Goal: Entertainment & Leisure: Consume media (video, audio)

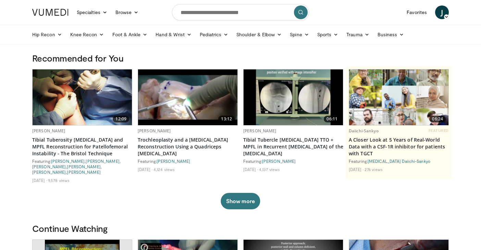
click at [94, 84] on img at bounding box center [82, 98] width 99 height 56
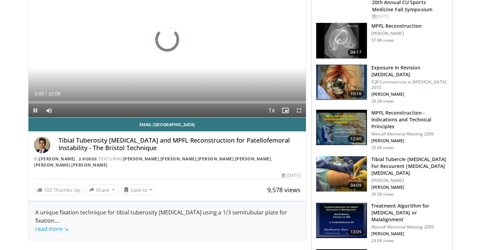
scroll to position [53, 0]
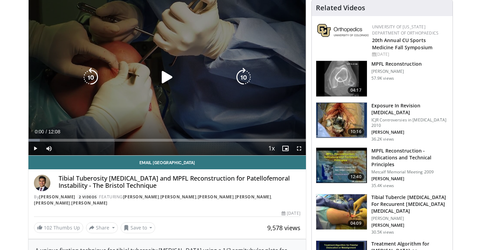
click at [160, 80] on icon "Video Player" at bounding box center [166, 77] width 19 height 19
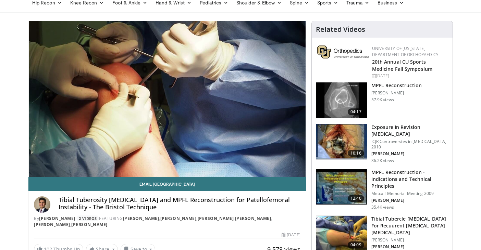
scroll to position [0, 0]
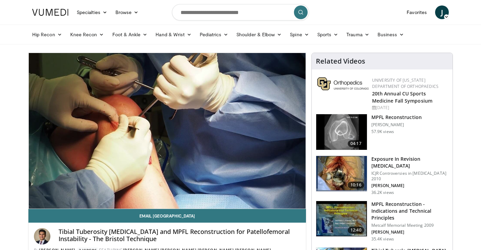
click at [335, 127] on img at bounding box center [341, 132] width 51 height 36
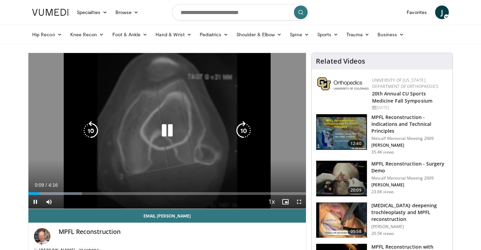
click at [169, 130] on icon "Video Player" at bounding box center [166, 130] width 19 height 19
